Goal: Check status: Check status

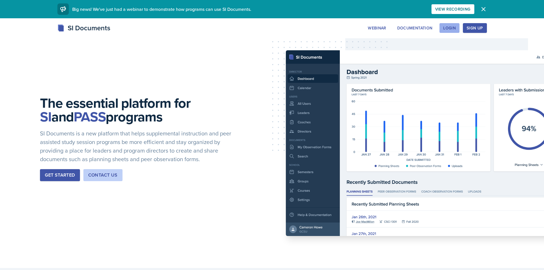
click at [456, 27] on button "Login" at bounding box center [449, 28] width 20 height 10
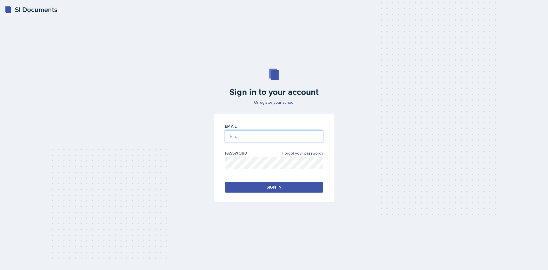
click at [309, 138] on input "email" at bounding box center [274, 136] width 98 height 12
click at [310, 138] on input "email" at bounding box center [274, 136] width 98 height 12
type input "i"
type input "[EMAIL_ADDRESS][DOMAIN_NAME]"
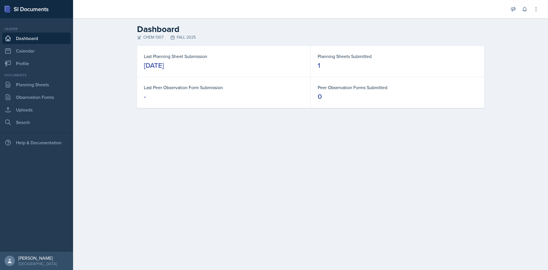
click at [336, 75] on div "Planning Sheets Submitted 1" at bounding box center [397, 61] width 173 height 31
click at [32, 86] on link "Planning Sheets" at bounding box center [36, 84] width 69 height 11
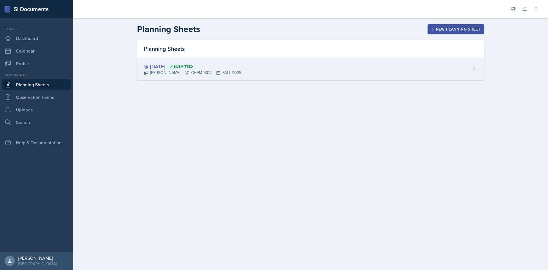
click at [167, 75] on div "[PERSON_NAME] CHEM 1307 FALL 2025" at bounding box center [193, 73] width 98 height 6
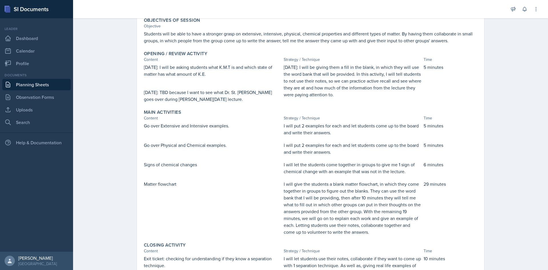
scroll to position [171, 0]
